Goal: Information Seeking & Learning: Learn about a topic

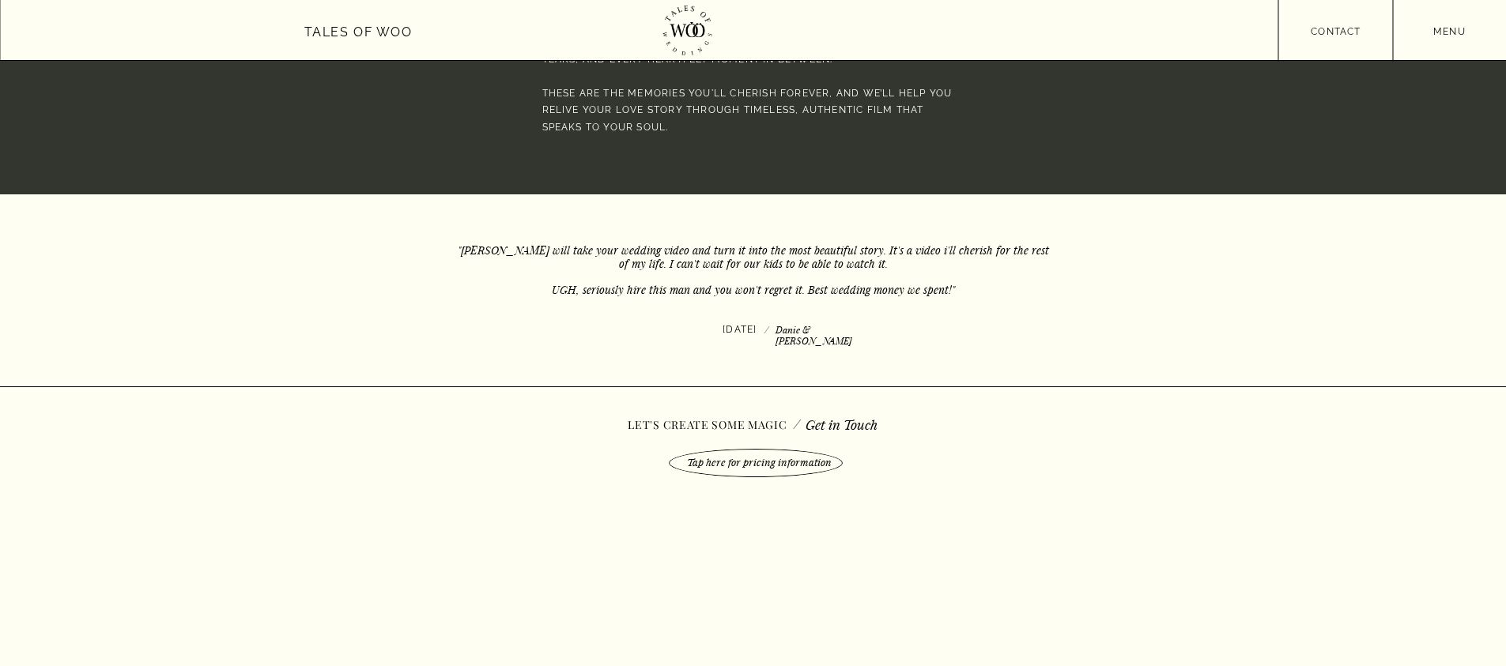
scroll to position [4587, 0]
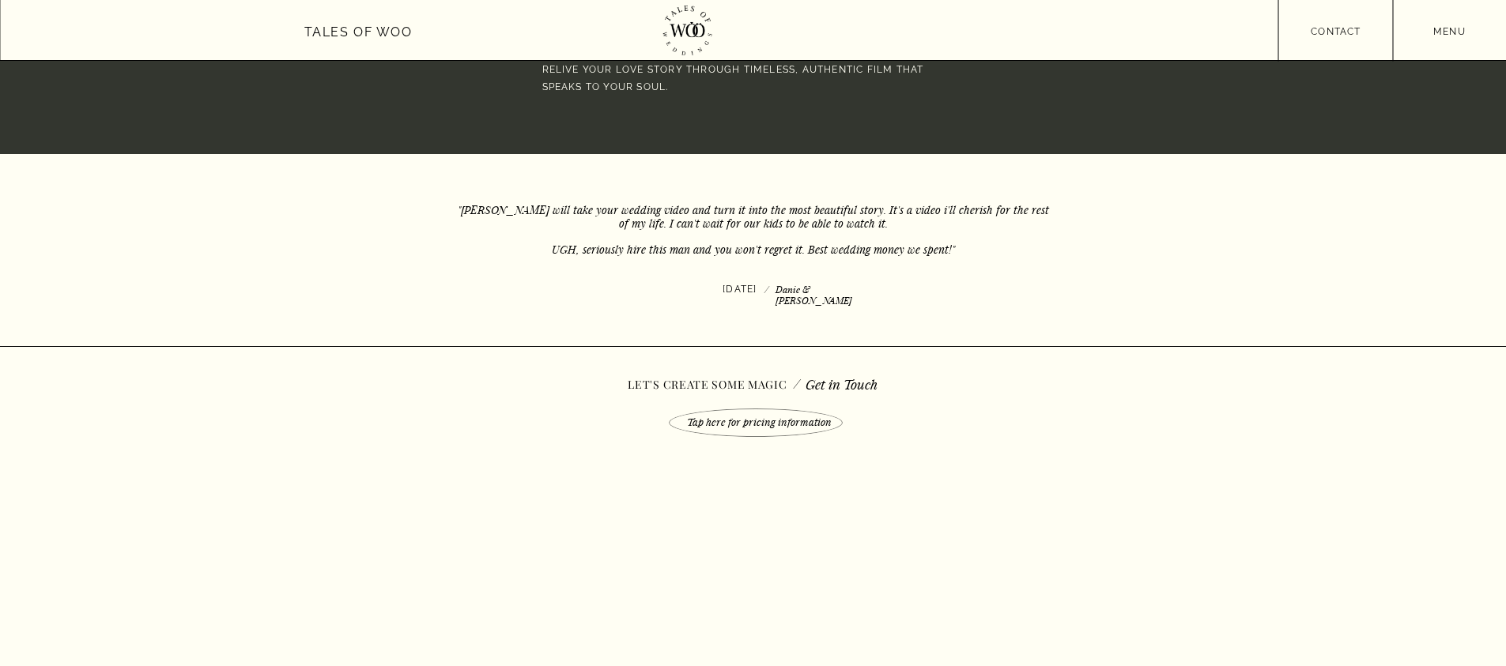
click at [748, 433] on div at bounding box center [756, 423] width 174 height 28
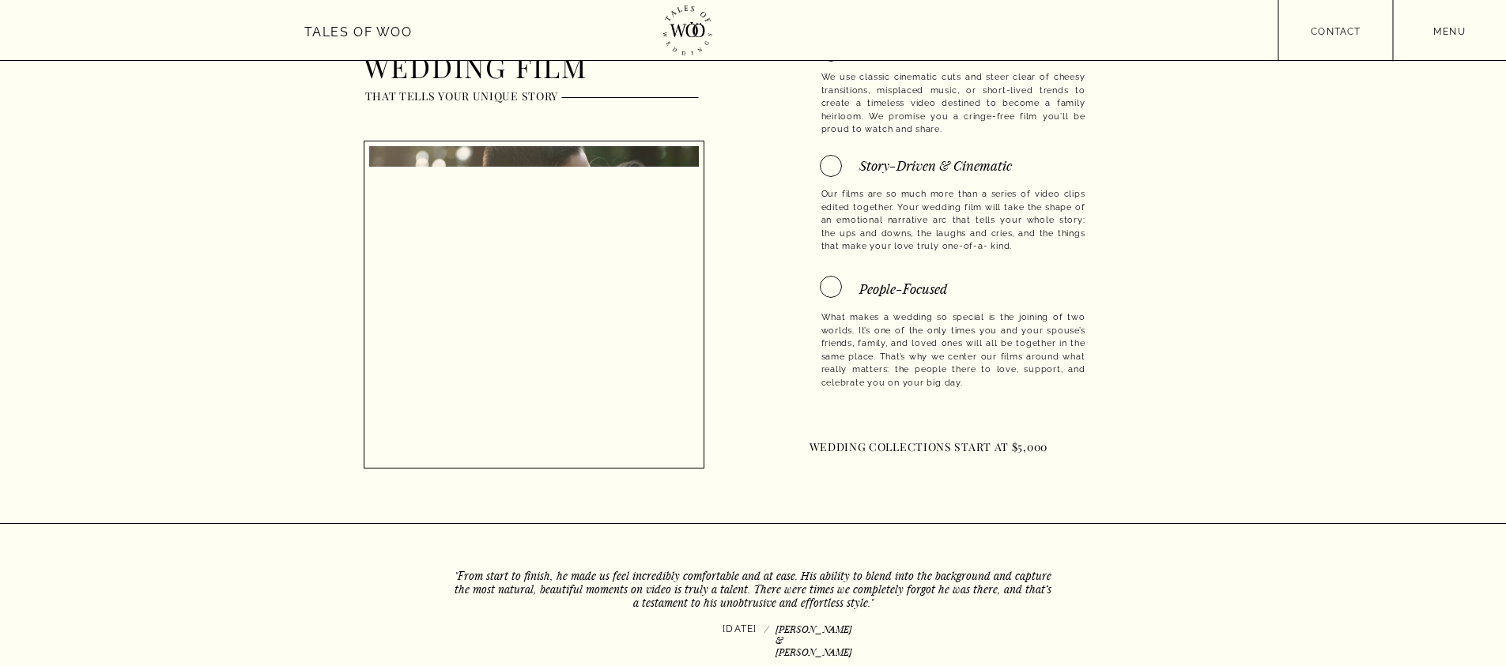
scroll to position [2466, 0]
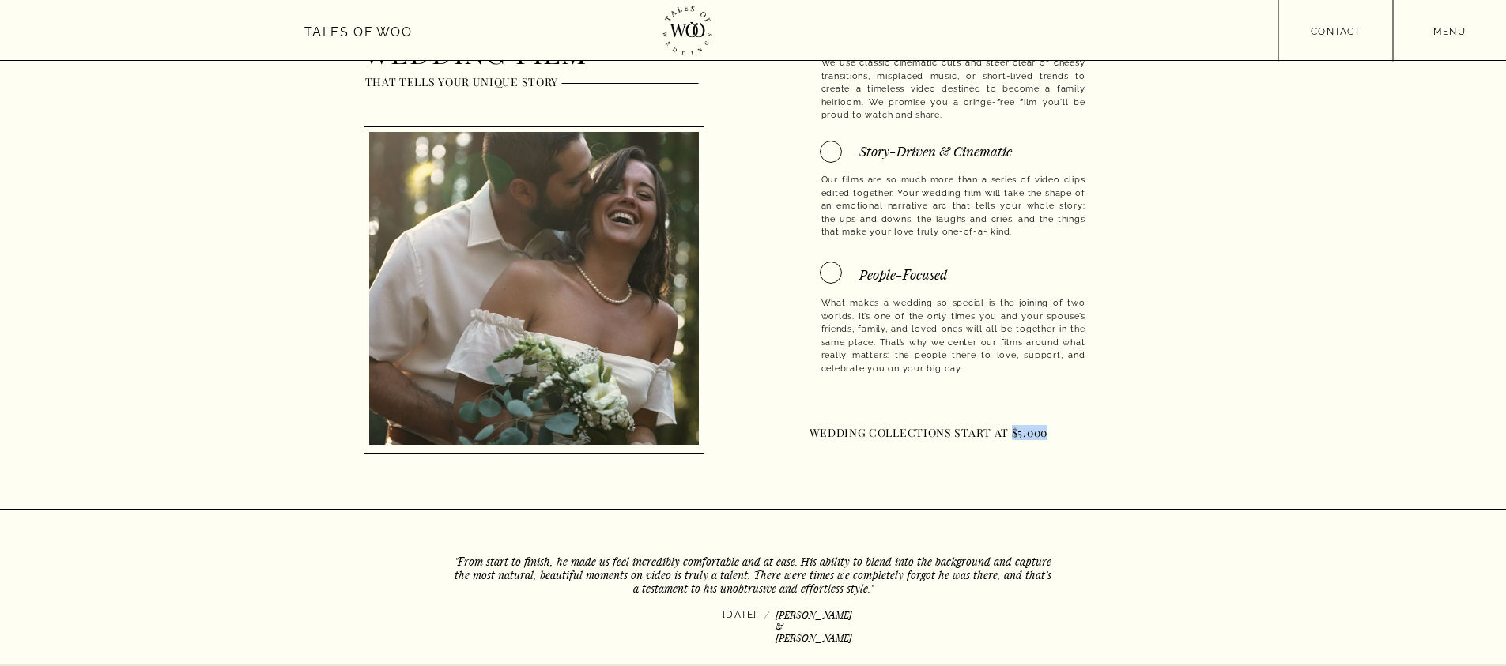
drag, startPoint x: 1011, startPoint y: 434, endPoint x: 1085, endPoint y: 437, distance: 74.4
click at [1085, 437] on h1 "Wedding collections start at $5,000" at bounding box center [953, 436] width 288 height 18
click at [933, 435] on h1 "Wedding collections start at $5,000" at bounding box center [953, 436] width 288 height 18
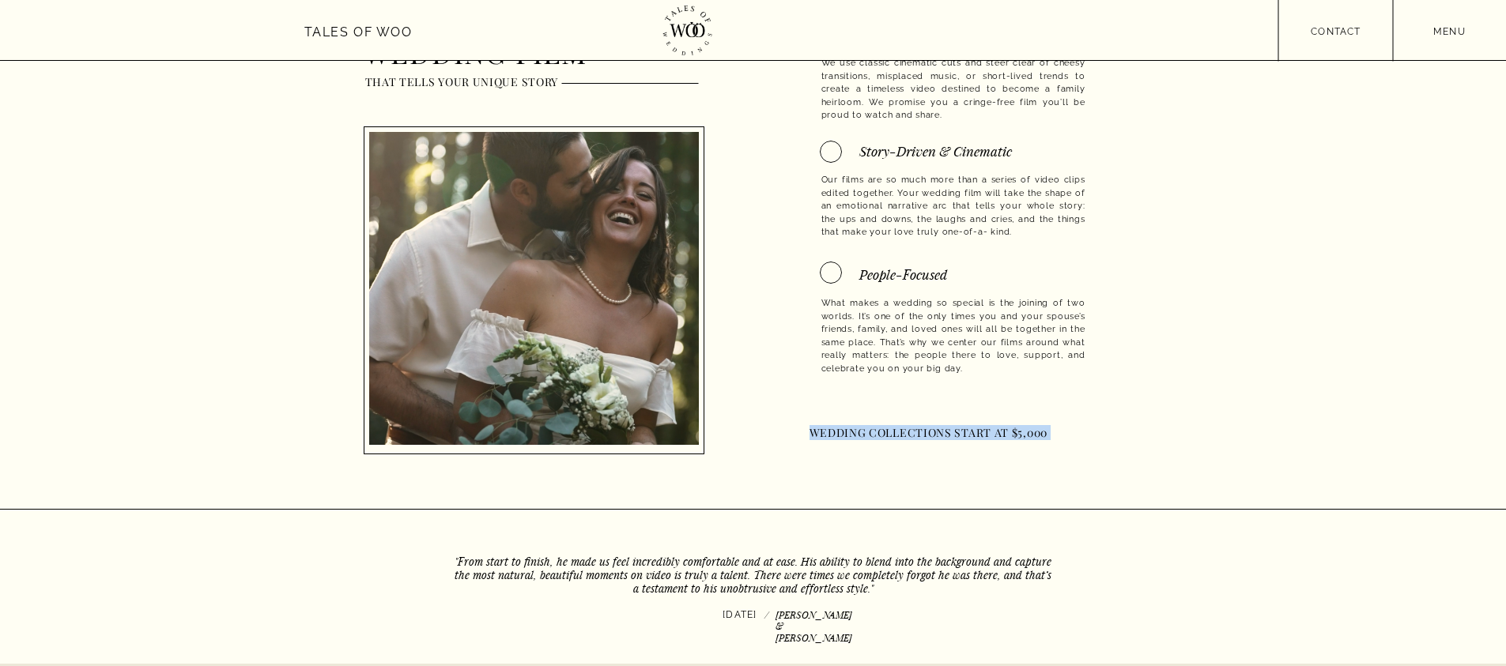
copy h1 "Wedding collections start at $5,000"
